Goal: Find specific page/section: Find specific page/section

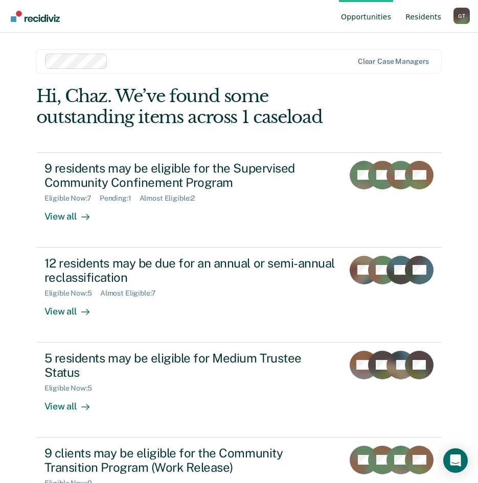
click at [426, 21] on link "Resident s" at bounding box center [423, 16] width 40 height 33
